Goal: Contribute content

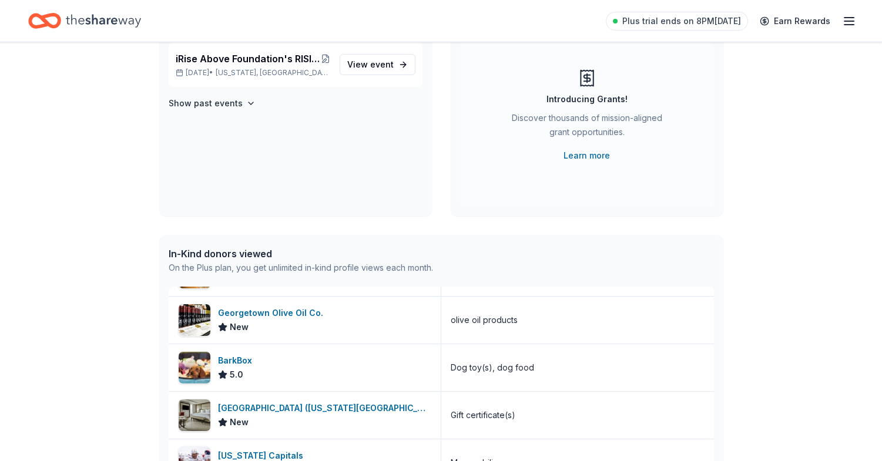
scroll to position [353, 0]
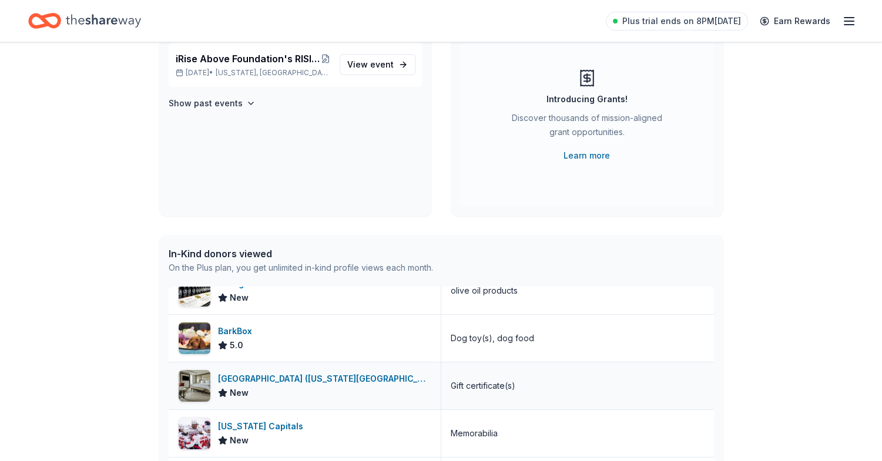
click at [275, 380] on div "[GEOGRAPHIC_DATA] ([US_STATE][GEOGRAPHIC_DATA])" at bounding box center [324, 379] width 213 height 14
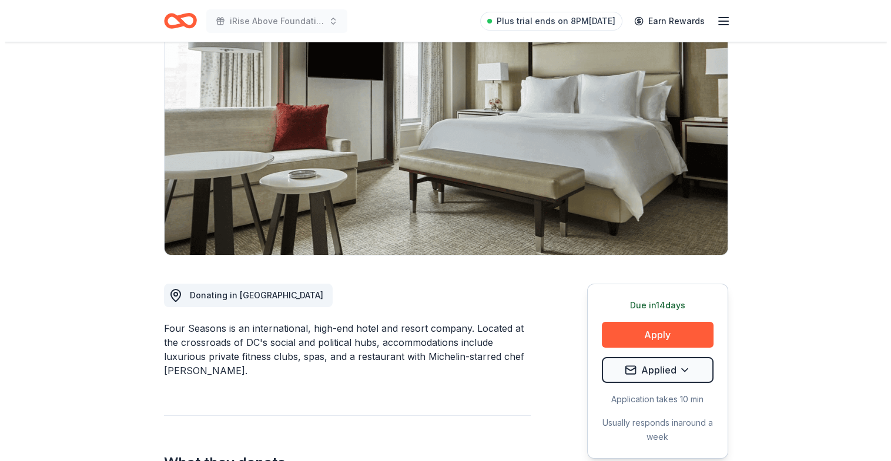
scroll to position [176, 0]
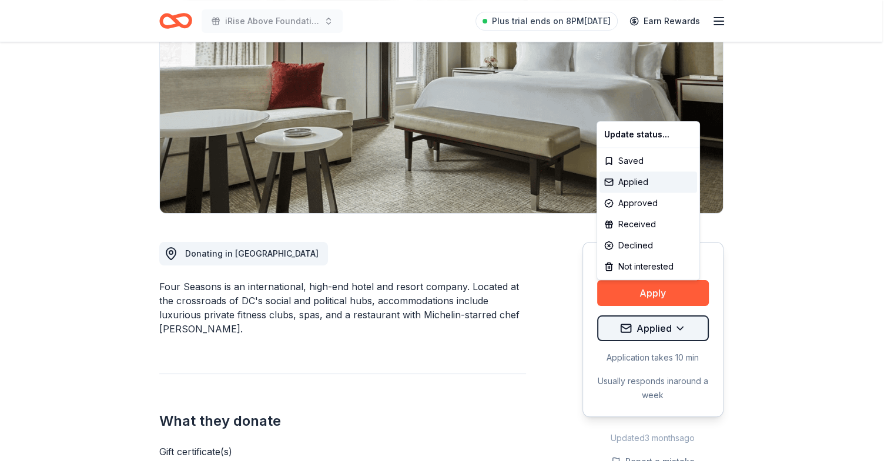
click at [670, 285] on html "iRise Above Foundation's RISING ABOVE Book Launch Celebration during [MEDICAL_D…" at bounding box center [445, 54] width 891 height 461
click at [654, 243] on div "Declined" at bounding box center [649, 245] width 98 height 21
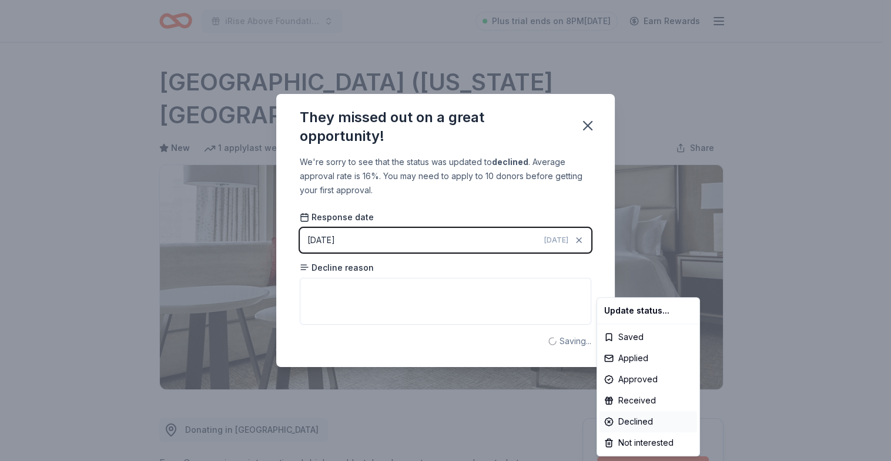
scroll to position [0, 0]
click at [342, 286] on html "iRise Above Foundation's RISING ABOVE Book Launch Celebration during [MEDICAL_D…" at bounding box center [445, 230] width 891 height 461
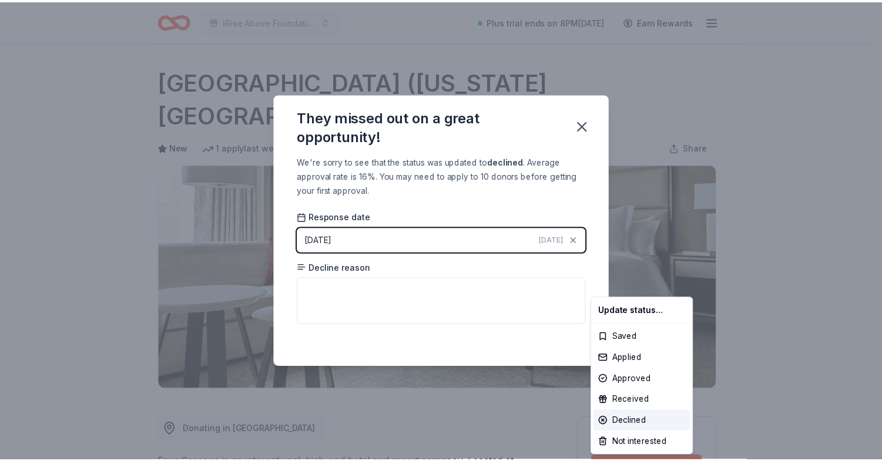
scroll to position [23, 0]
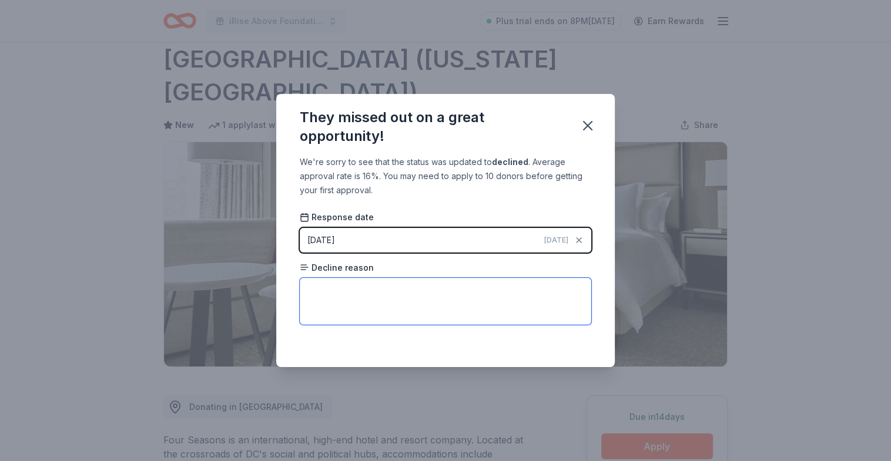
click at [404, 295] on textarea at bounding box center [446, 301] width 292 height 47
type textarea "TO MANY REQUESTS"
click at [587, 122] on icon "button" at bounding box center [588, 126] width 16 height 16
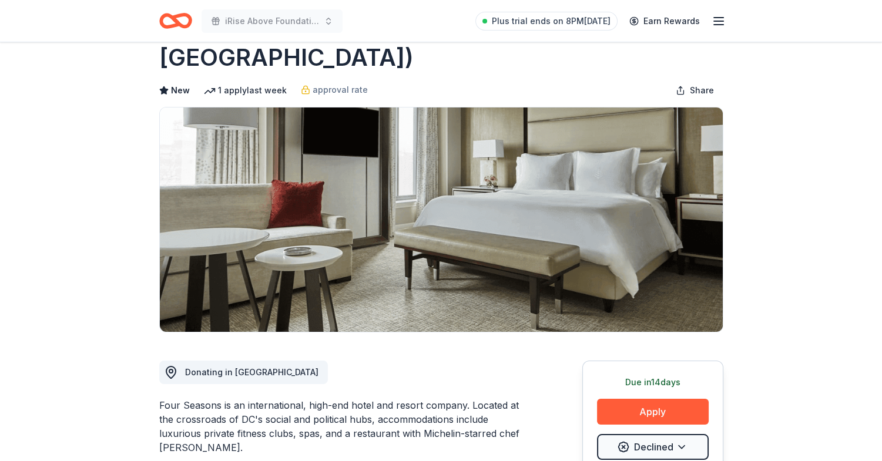
scroll to position [0, 0]
